Goal: Task Accomplishment & Management: Use online tool/utility

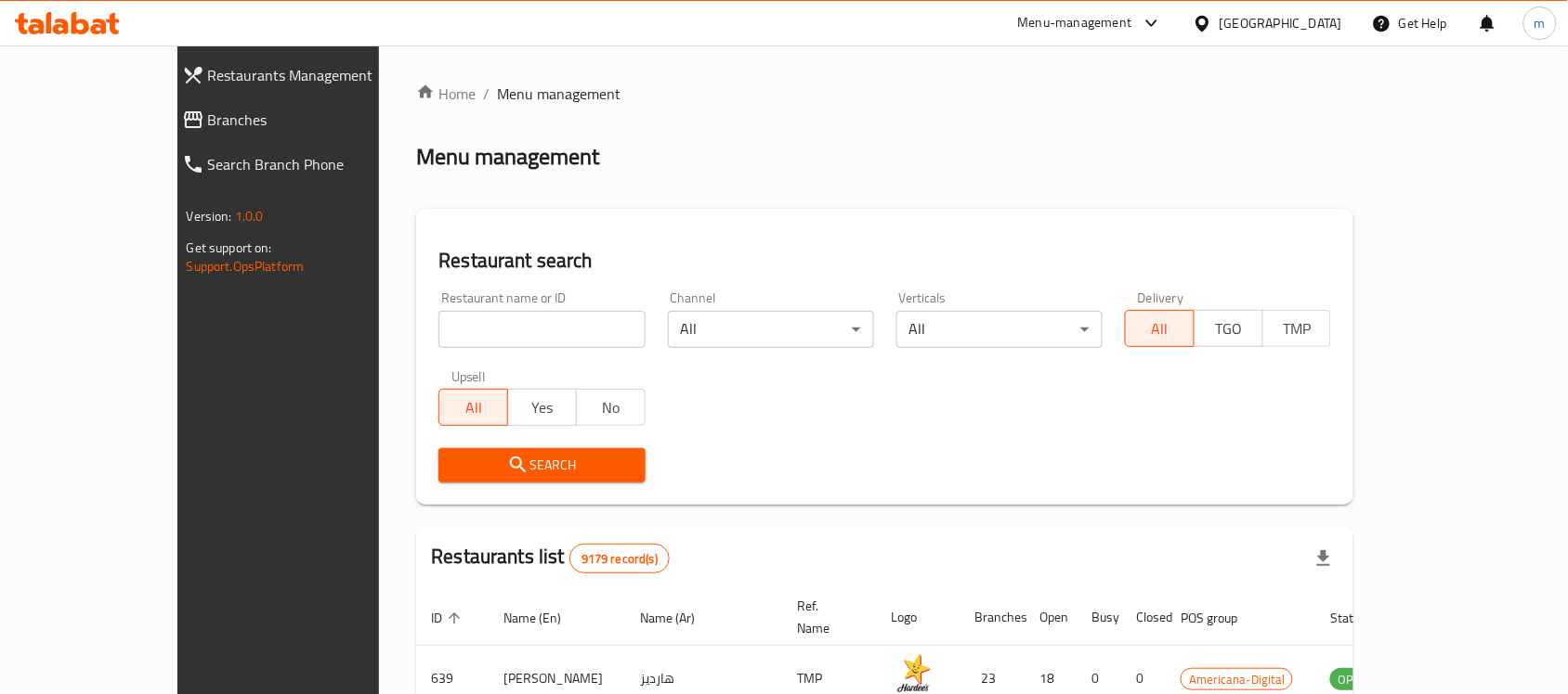
click at [1132, 26] on div "Menu-management" at bounding box center [1074, 23] width 115 height 23
click at [1101, 210] on div "Restaurant-Management" at bounding box center [1066, 206] width 146 height 21
click at [1132, 21] on div "Menu-management" at bounding box center [1074, 23] width 115 height 23
click at [1131, 210] on div "Restaurant-Management" at bounding box center [1066, 206] width 146 height 21
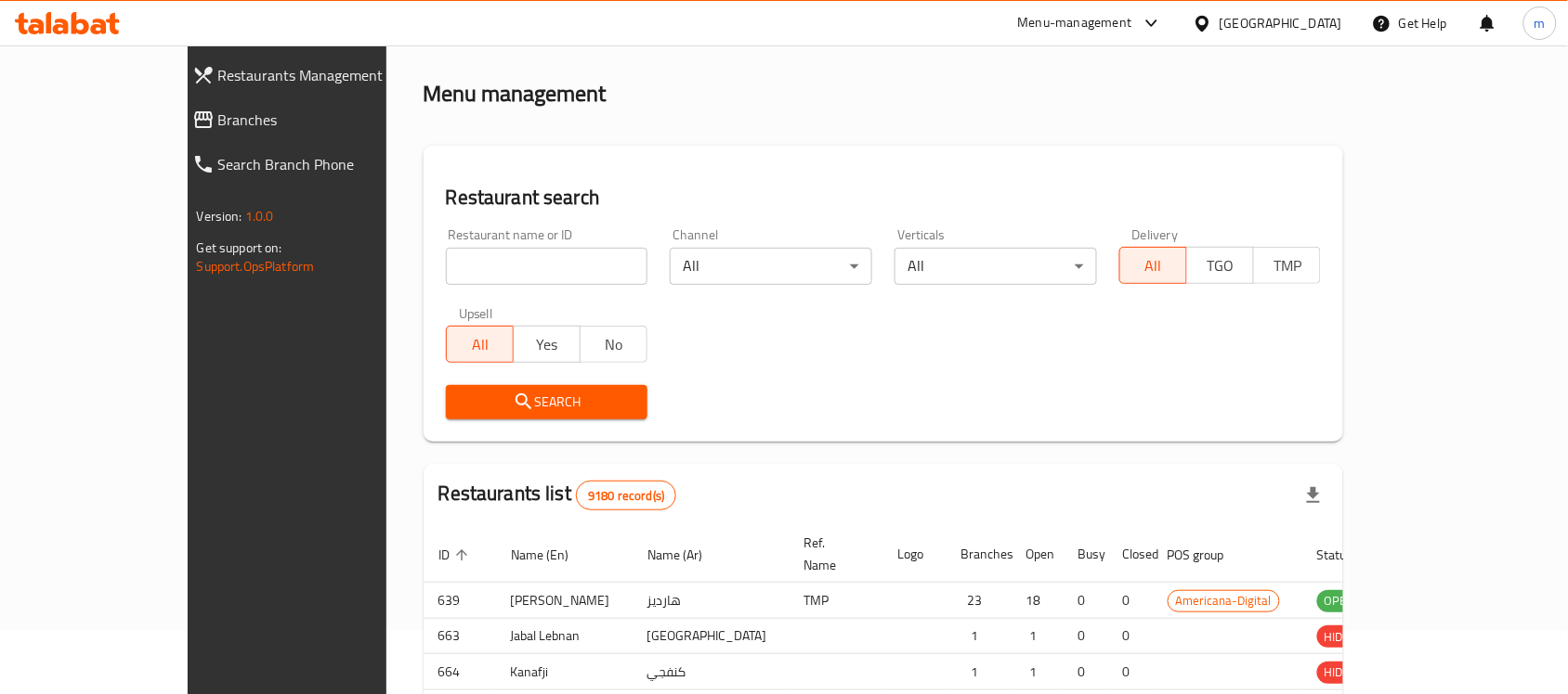
scroll to position [134, 0]
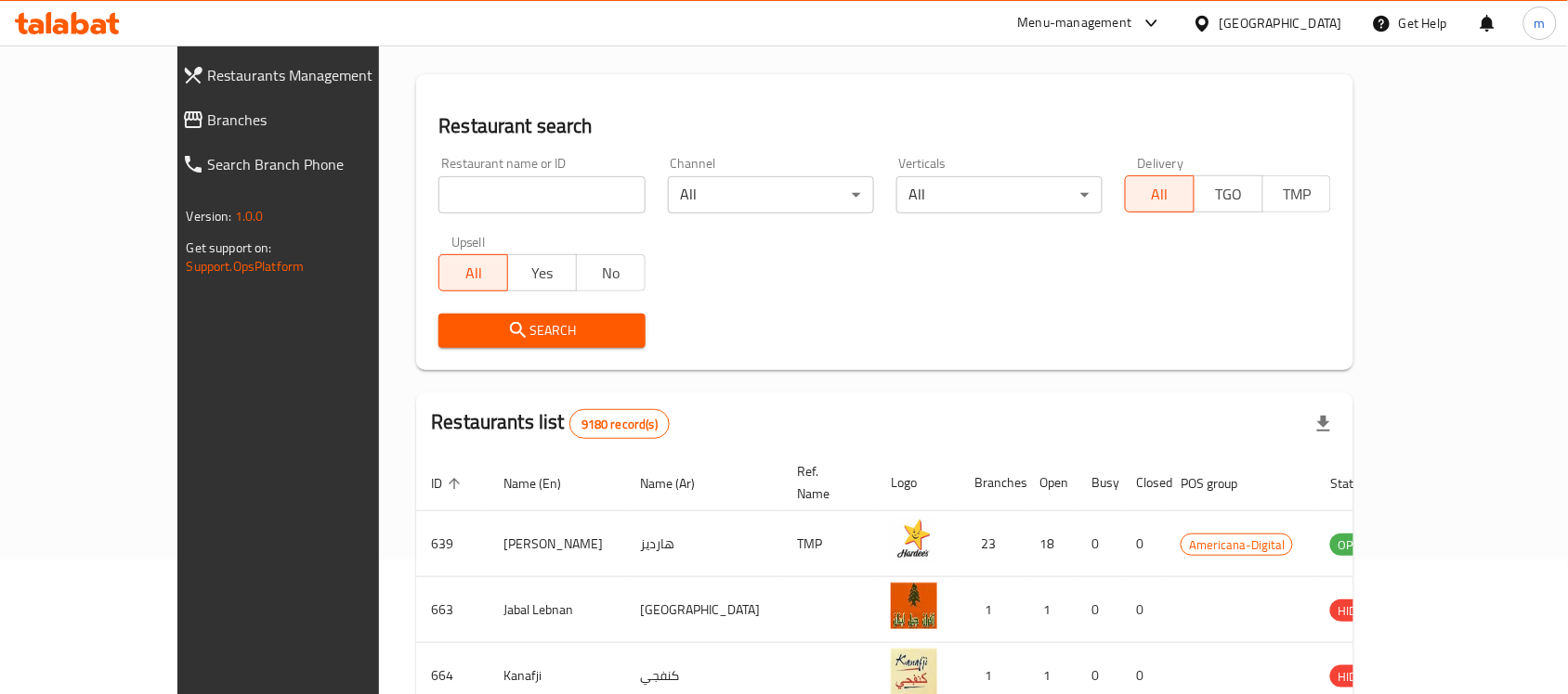
click at [1132, 23] on div "Menu-management" at bounding box center [1074, 23] width 115 height 23
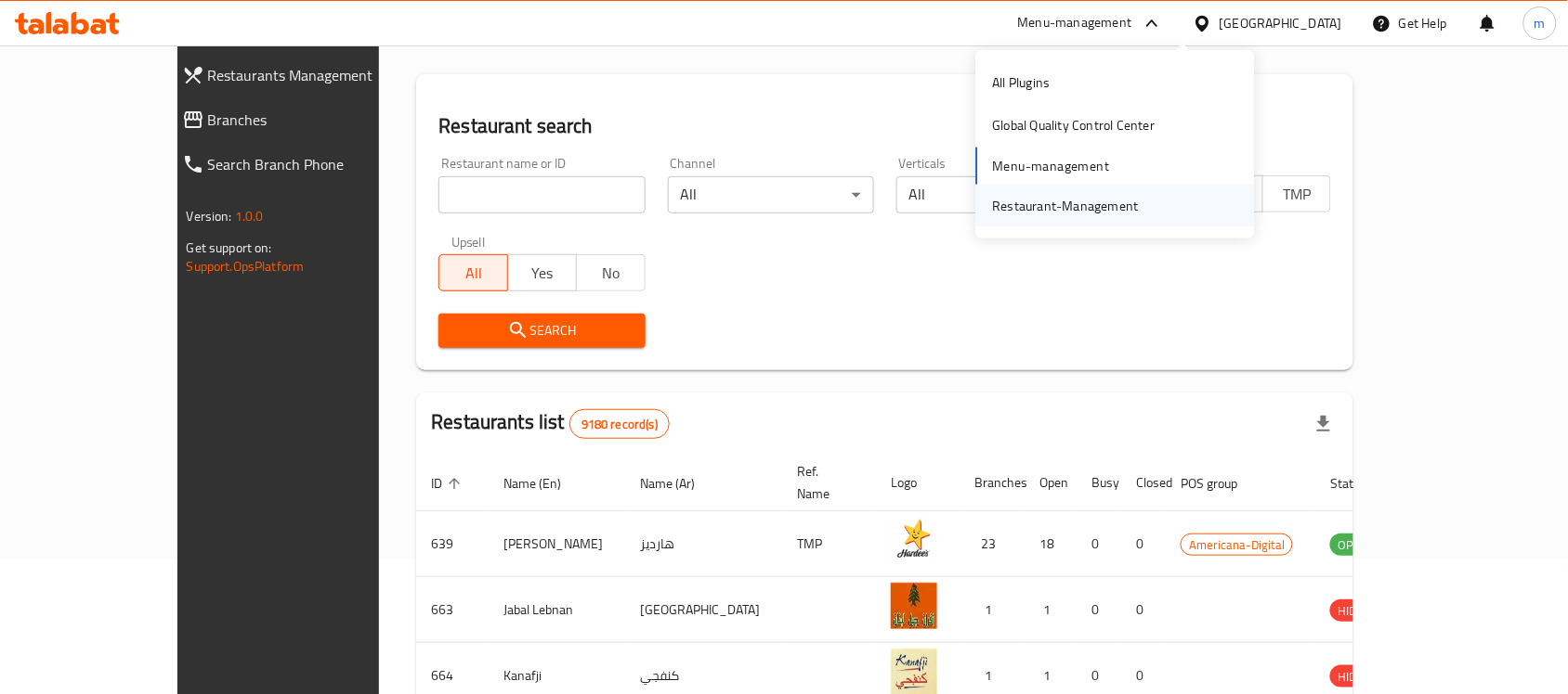
click at [1115, 196] on div "Restaurant-Management" at bounding box center [1066, 206] width 146 height 21
